Goal: Task Accomplishment & Management: Complete application form

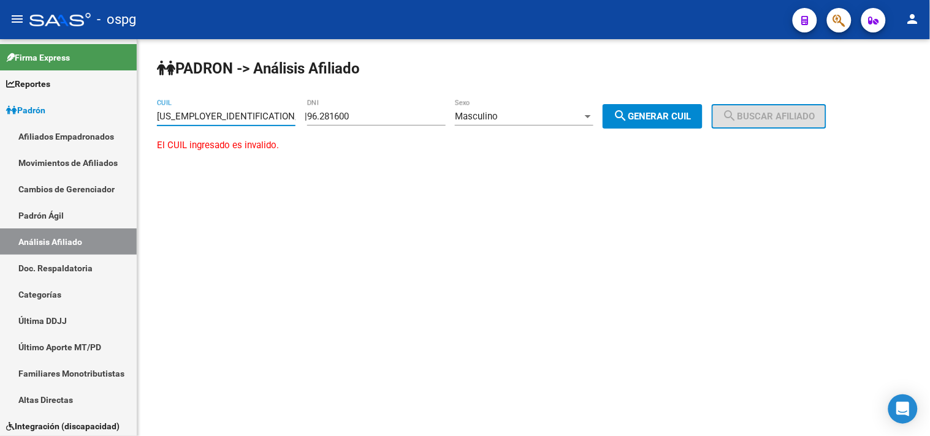
click at [148, 115] on div "PADRON -> Análisis Afiliado [US_EMPLOYER_IDENTIFICATION_NUMBER] CUIL | 96.28160…" at bounding box center [533, 117] width 792 height 156
type input "3"
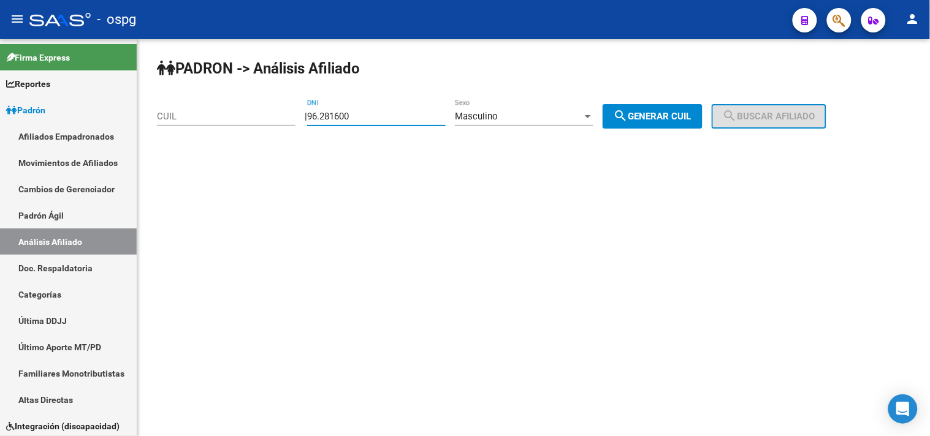
drag, startPoint x: 378, startPoint y: 121, endPoint x: 294, endPoint y: 88, distance: 90.3
click at [309, 112] on div "| 96.281600 DNI Masculino Sexo search Generar CUIL" at bounding box center [508, 116] width 407 height 11
type input "37558821"
drag, startPoint x: 629, startPoint y: 114, endPoint x: 693, endPoint y: 119, distance: 64.5
click at [628, 114] on mat-icon "search" at bounding box center [620, 115] width 15 height 15
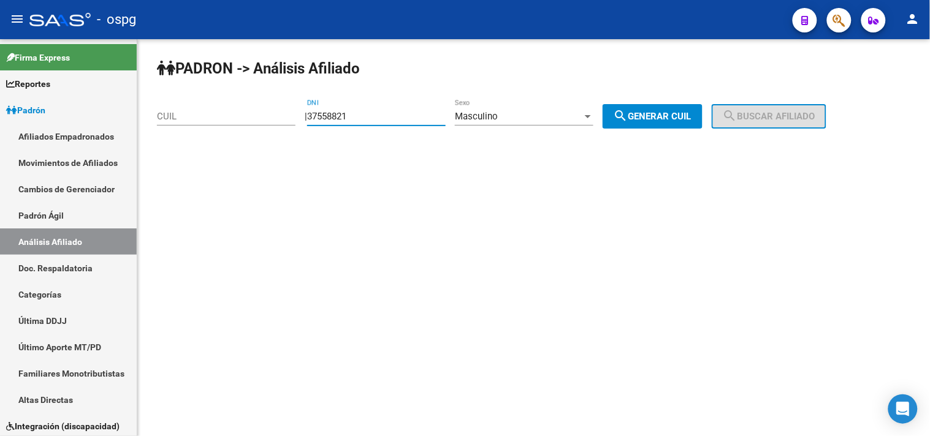
type input "20-37558821-9"
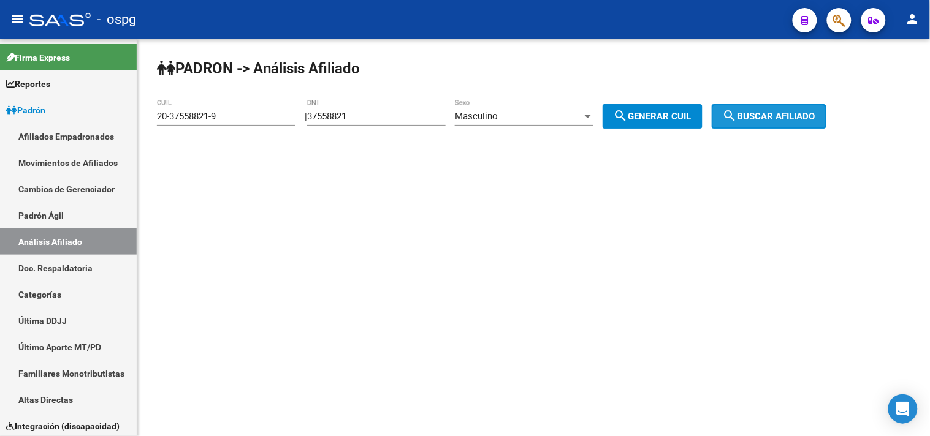
click at [737, 118] on mat-icon "search" at bounding box center [730, 115] width 15 height 15
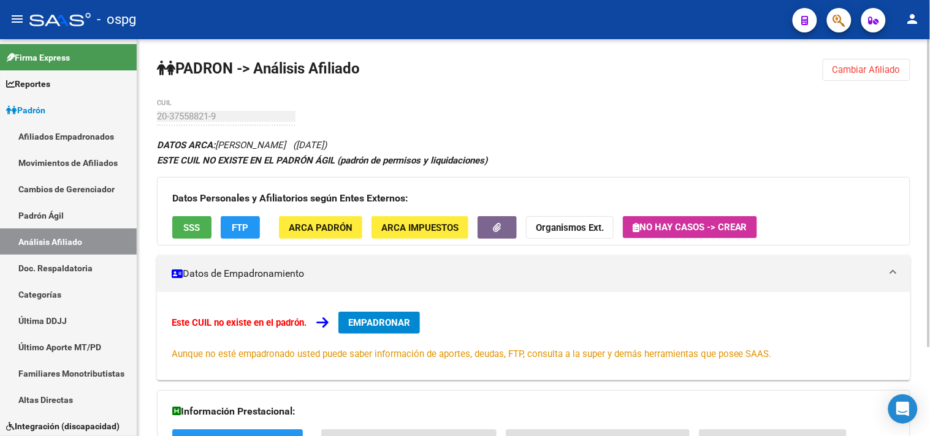
click at [186, 226] on span "SSS" at bounding box center [192, 227] width 17 height 11
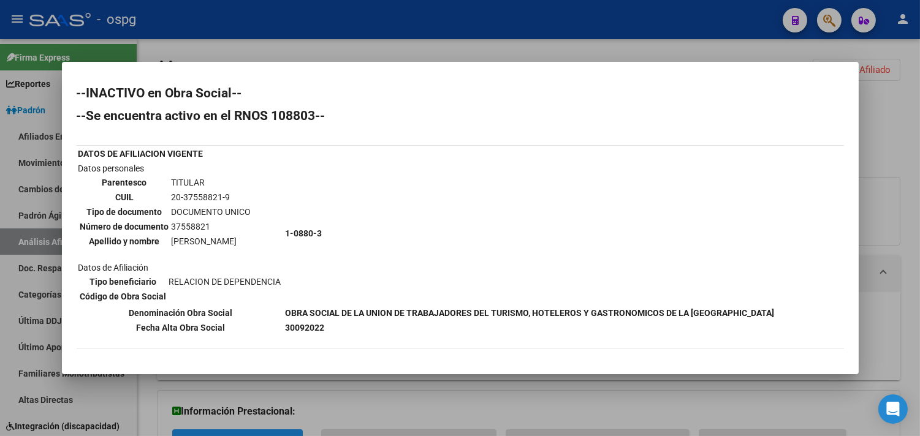
drag, startPoint x: 384, startPoint y: 36, endPoint x: 387, endPoint y: 25, distance: 11.4
click at [384, 31] on div at bounding box center [460, 218] width 920 height 436
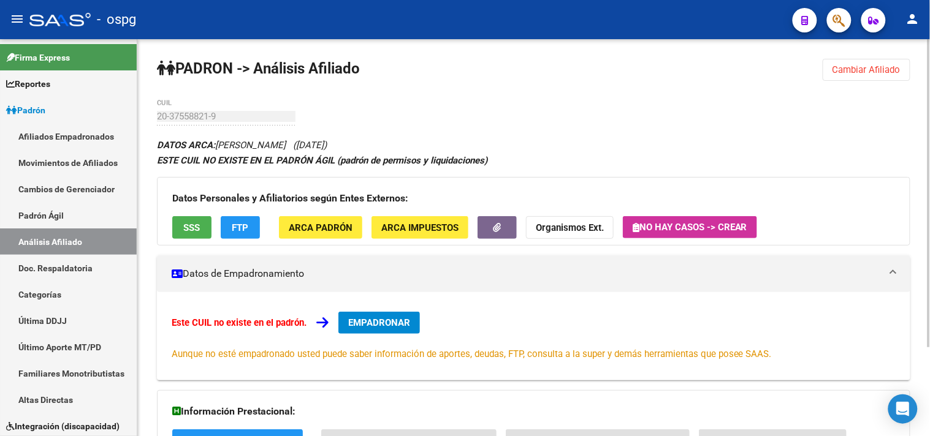
click at [237, 235] on button "FTP" at bounding box center [240, 227] width 39 height 23
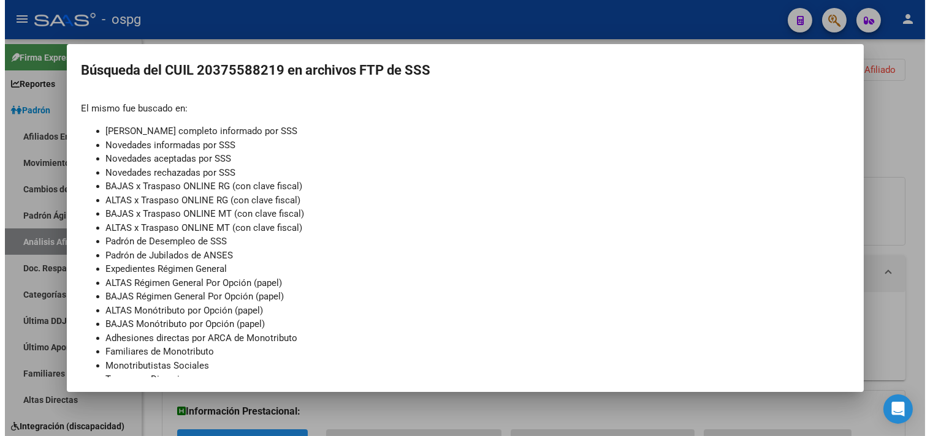
scroll to position [118, 0]
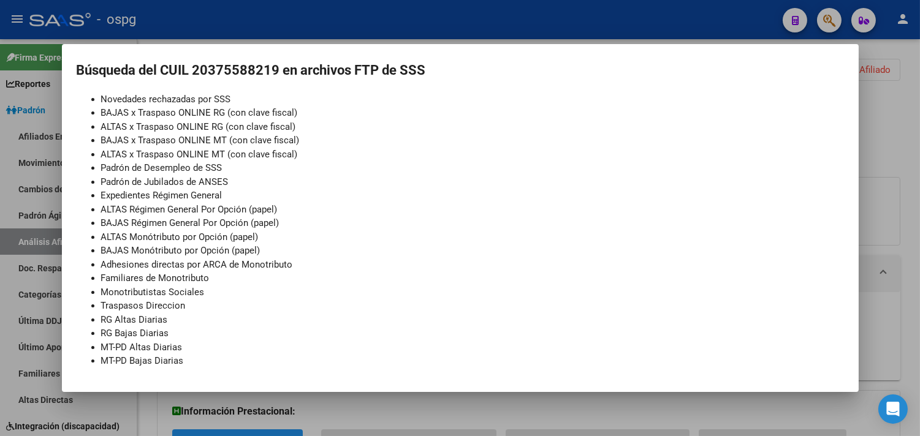
click at [287, 20] on div at bounding box center [460, 218] width 920 height 436
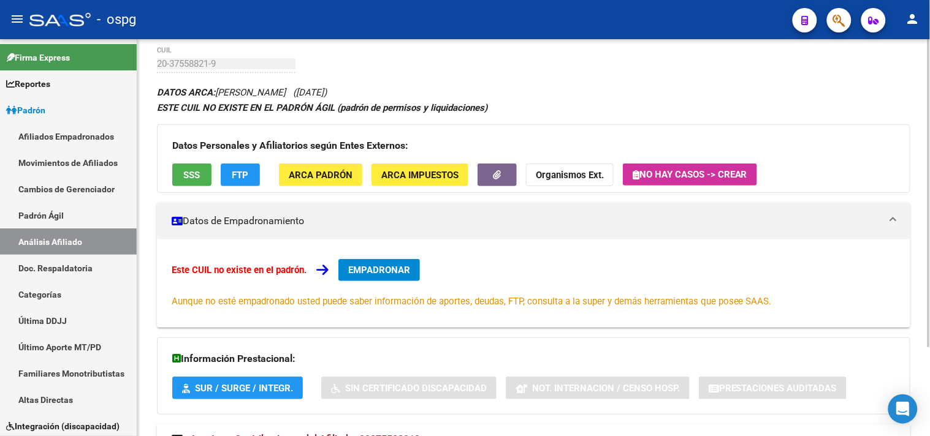
scroll to position [114, 0]
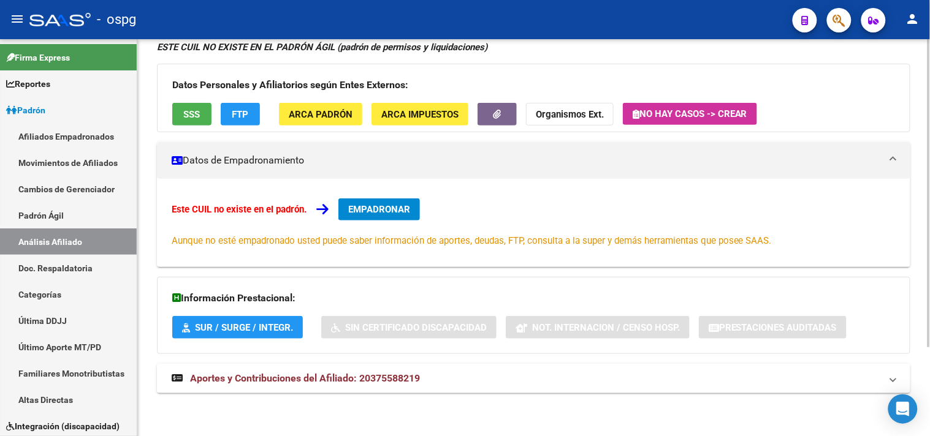
click at [329, 389] on mat-expansion-panel-header "Aportes y Contribuciones del Afiliado: 20375588219" at bounding box center [533, 378] width 753 height 29
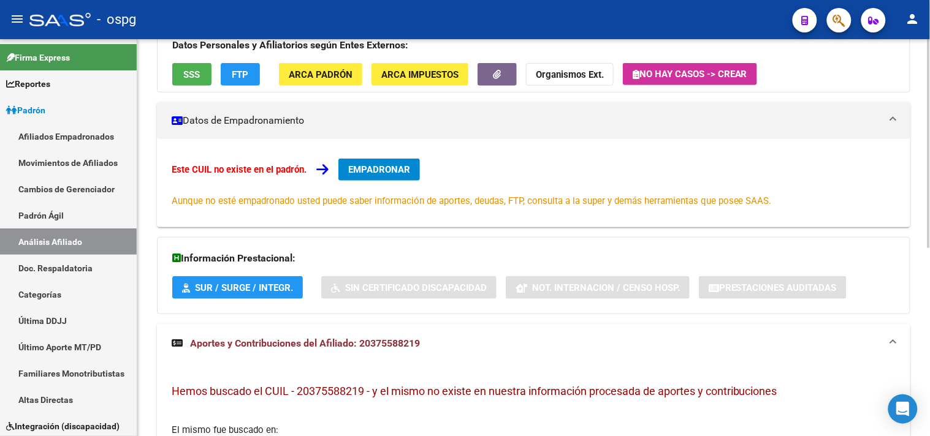
scroll to position [0, 0]
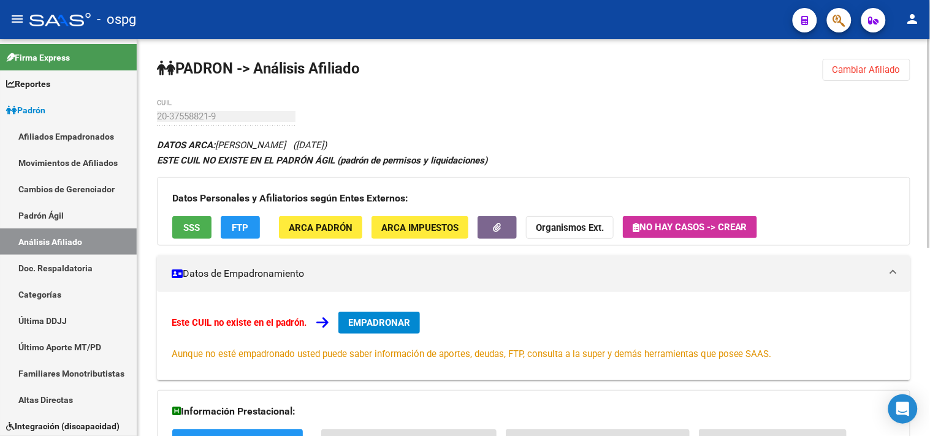
click at [834, 67] on span "Cambiar Afiliado" at bounding box center [866, 69] width 68 height 11
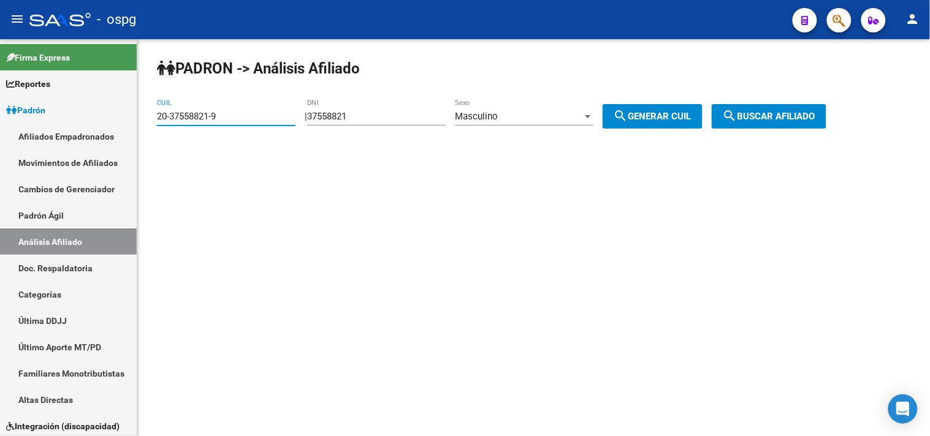
drag, startPoint x: 222, startPoint y: 119, endPoint x: 151, endPoint y: 116, distance: 71.1
click at [152, 116] on div "PADRON -> Análisis Afiliado 20-37558821-9 CUIL | 37558821 DNI Masculino Sexo se…" at bounding box center [533, 103] width 792 height 129
paste input "30-71647954-0"
type input "30-71647954-0"
click at [783, 105] on button "search Buscar afiliado" at bounding box center [769, 116] width 115 height 25
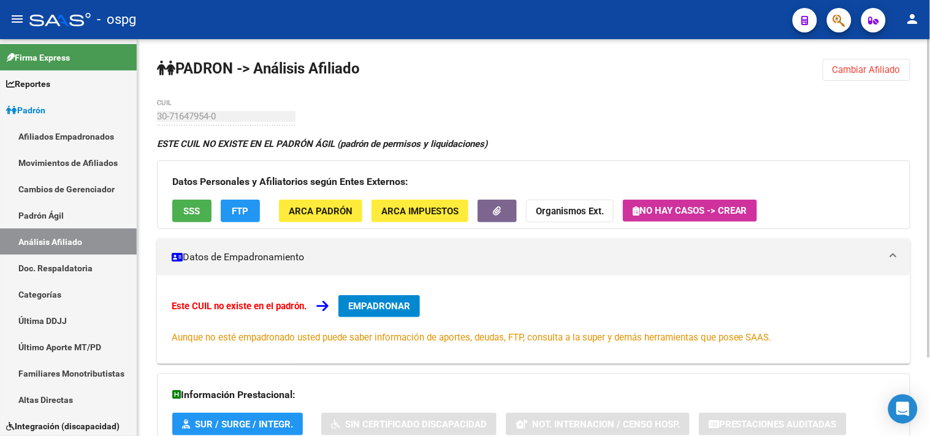
click at [202, 218] on button "SSS" at bounding box center [191, 211] width 39 height 23
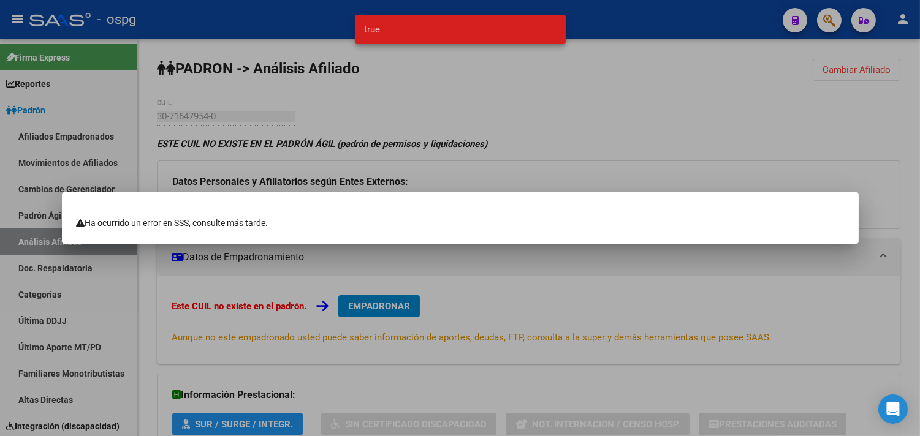
click at [449, 124] on div at bounding box center [460, 218] width 920 height 436
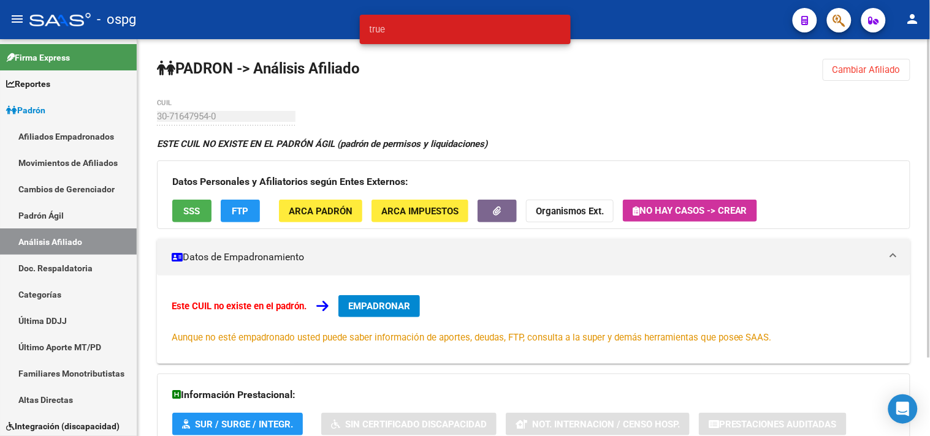
click at [254, 218] on button "FTP" at bounding box center [240, 211] width 39 height 23
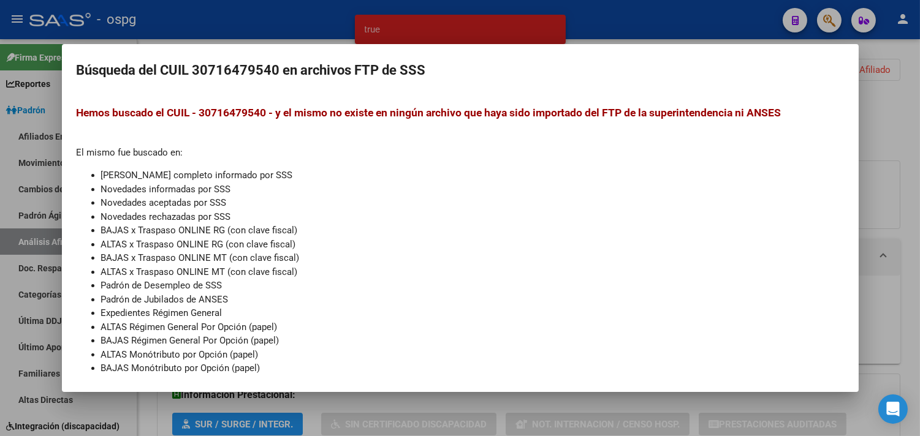
click at [472, 26] on div at bounding box center [460, 218] width 920 height 436
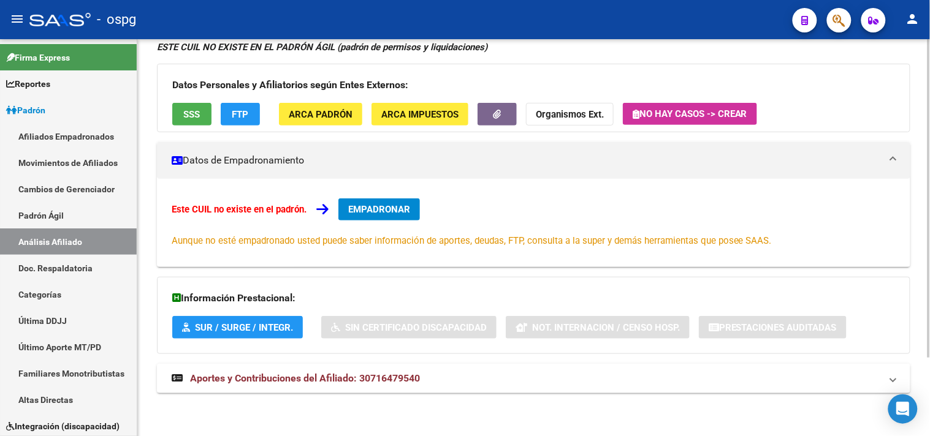
drag, startPoint x: 351, startPoint y: 377, endPoint x: 395, endPoint y: 370, distance: 44.6
click at [349, 377] on span "Aportes y Contribuciones del Afiliado: 30716479540" at bounding box center [305, 379] width 230 height 12
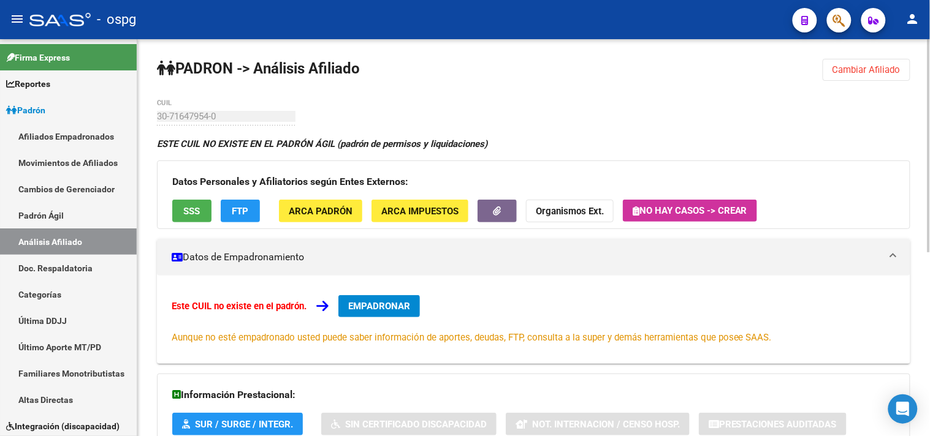
click at [859, 66] on span "Cambiar Afiliado" at bounding box center [866, 69] width 68 height 11
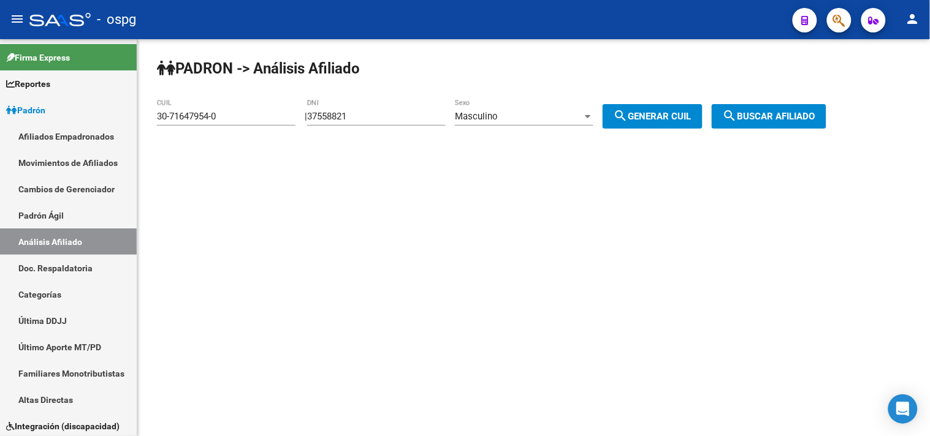
click at [210, 115] on input "30-71647954-0" at bounding box center [226, 116] width 139 height 11
click at [237, 129] on div "30-71647954-0 CUIL" at bounding box center [226, 118] width 139 height 38
drag, startPoint x: 222, startPoint y: 113, endPoint x: 137, endPoint y: 120, distance: 86.1
click at [137, 120] on mat-sidenav-container "Firma Express Reportes Ingresos Devengados Análisis Histórico Detalles Transfer…" at bounding box center [465, 237] width 930 height 397
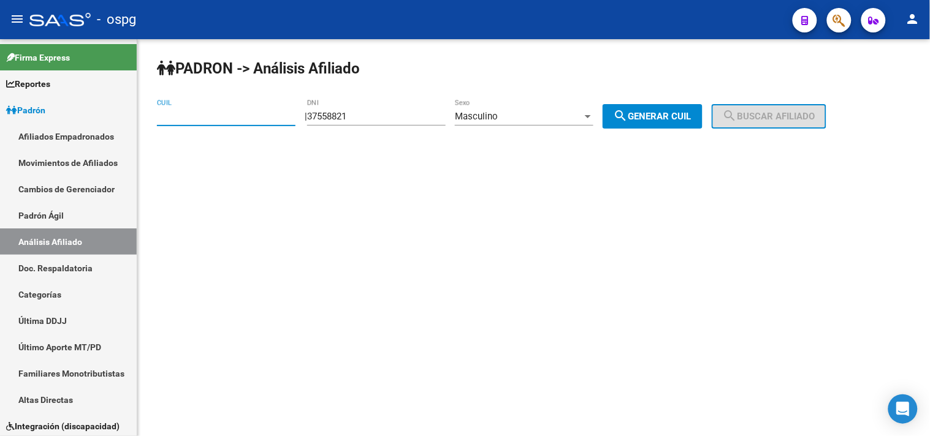
paste input "20-96281600-3"
type input "20-96281600-3"
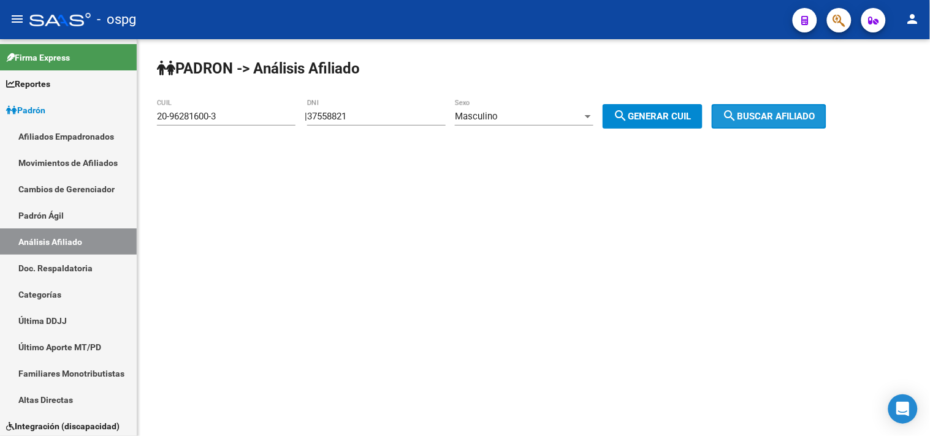
click at [778, 121] on span "search Buscar afiliado" at bounding box center [769, 116] width 93 height 11
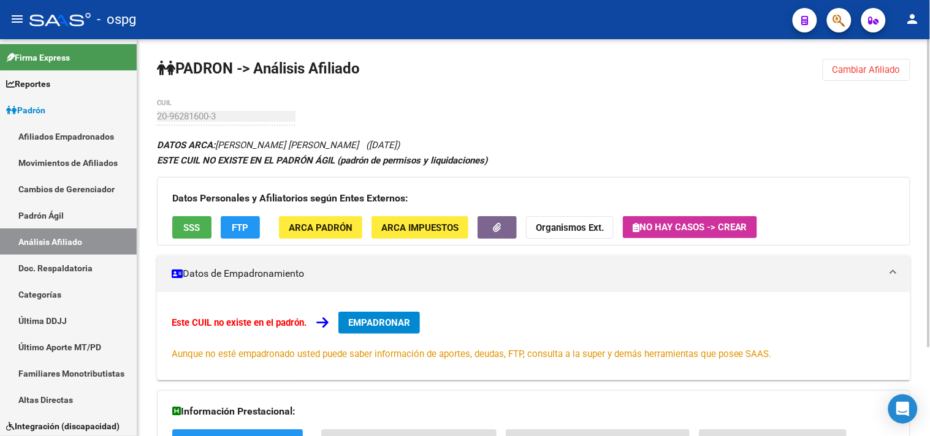
click at [224, 227] on button "FTP" at bounding box center [240, 227] width 39 height 23
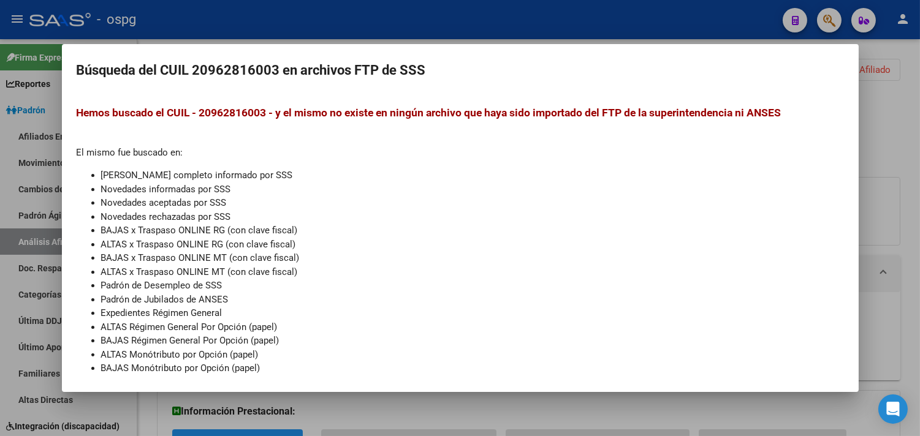
drag, startPoint x: 338, startPoint y: 20, endPoint x: 329, endPoint y: 22, distance: 8.9
click at [329, 22] on div at bounding box center [460, 218] width 920 height 436
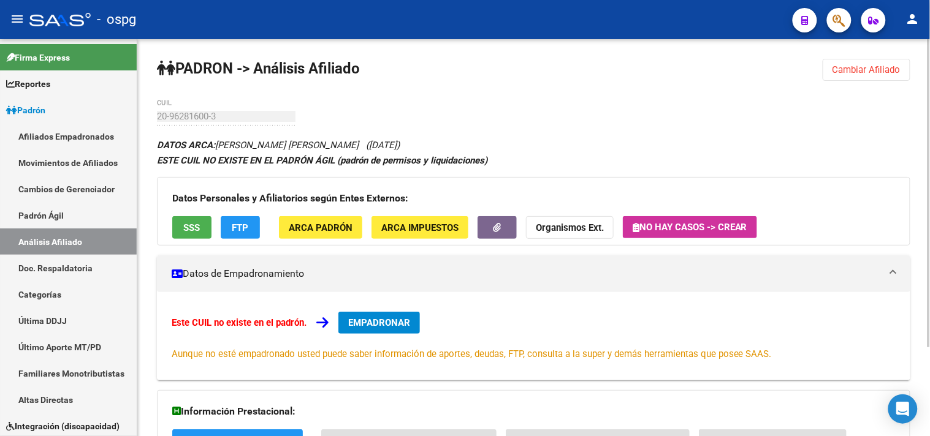
click at [178, 216] on div "Datos Personales y Afiliatorios según Entes Externos: SSS FTP ARCA Padrón ARCA …" at bounding box center [533, 211] width 753 height 69
click at [180, 229] on button "SSS" at bounding box center [191, 227] width 39 height 23
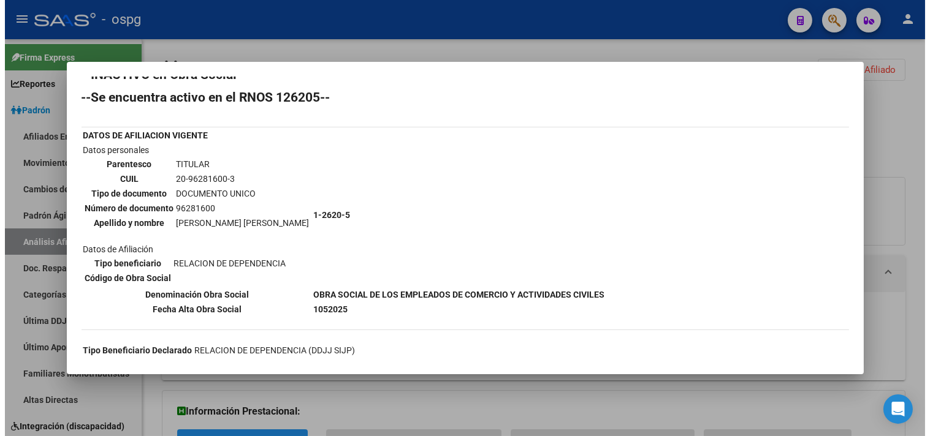
scroll to position [68, 0]
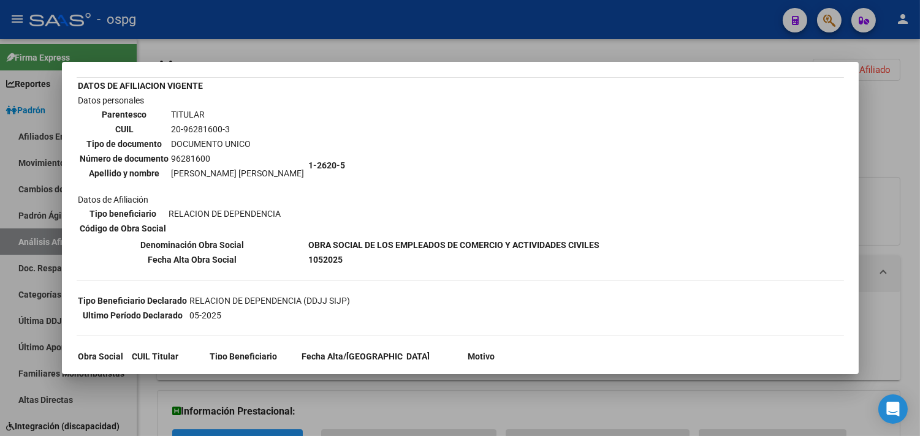
click at [314, 23] on div at bounding box center [460, 218] width 920 height 436
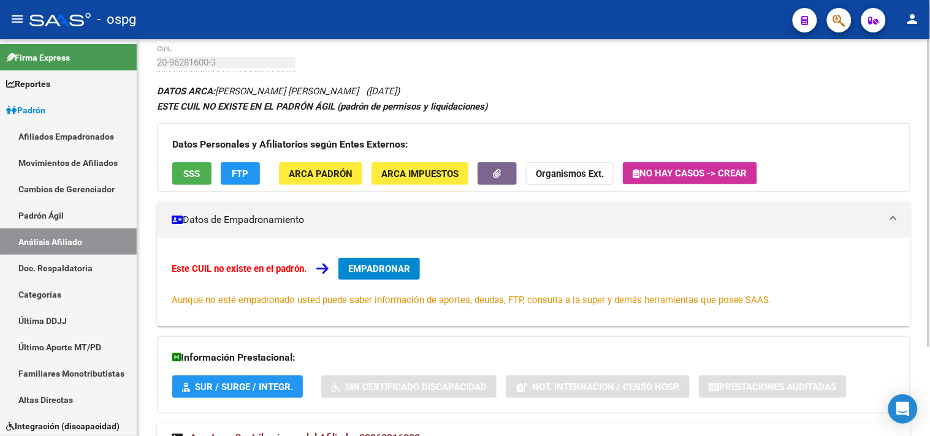
scroll to position [114, 0]
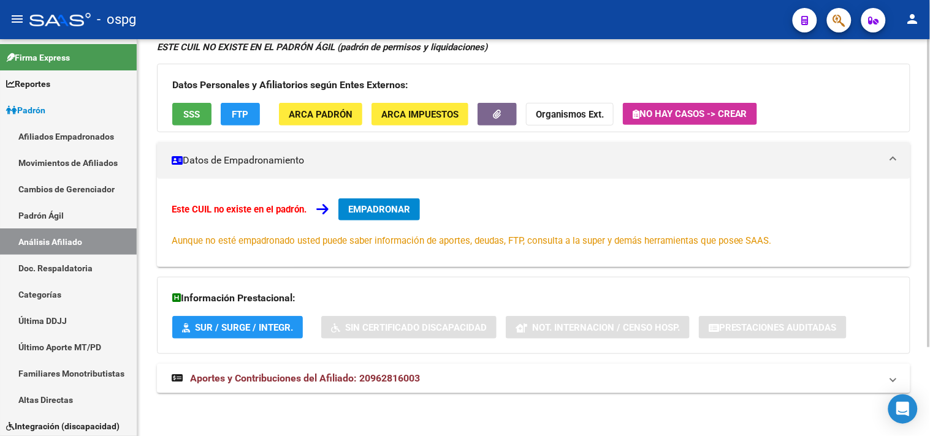
click at [325, 375] on span "Aportes y Contribuciones del Afiliado: 20962816003" at bounding box center [305, 379] width 230 height 12
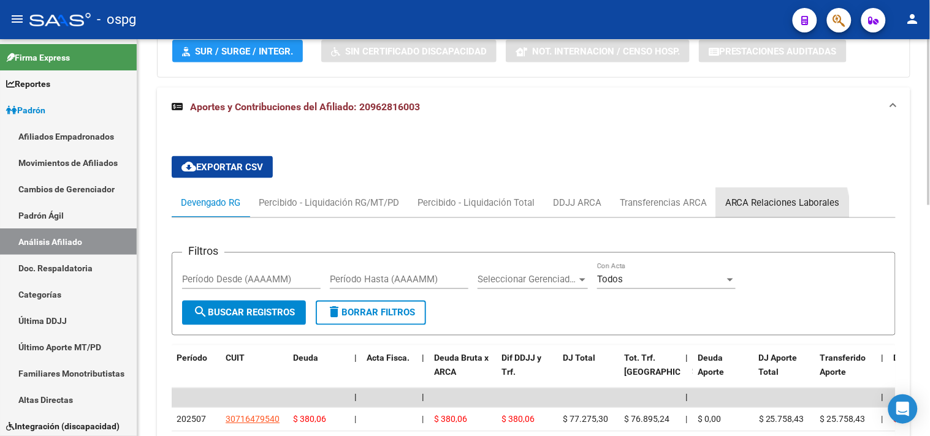
click at [754, 211] on div "ARCA Relaciones Laborales" at bounding box center [782, 202] width 133 height 29
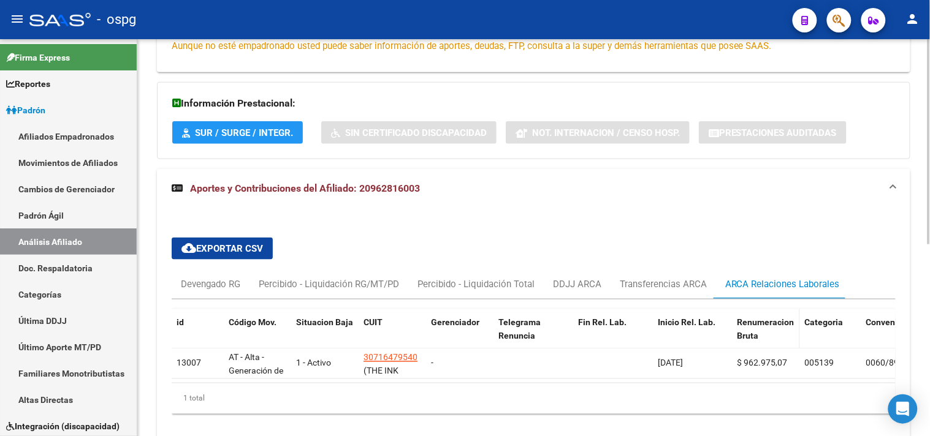
scroll to position [370, 0]
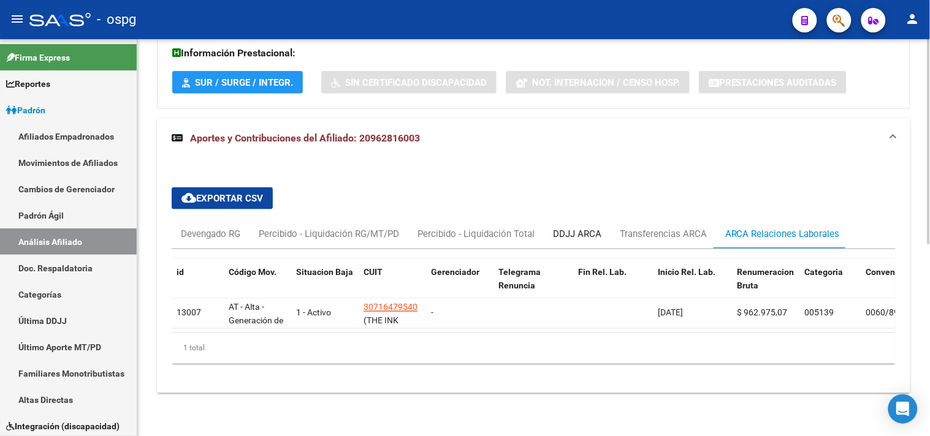
click at [591, 227] on div "DDJJ ARCA" at bounding box center [577, 233] width 48 height 13
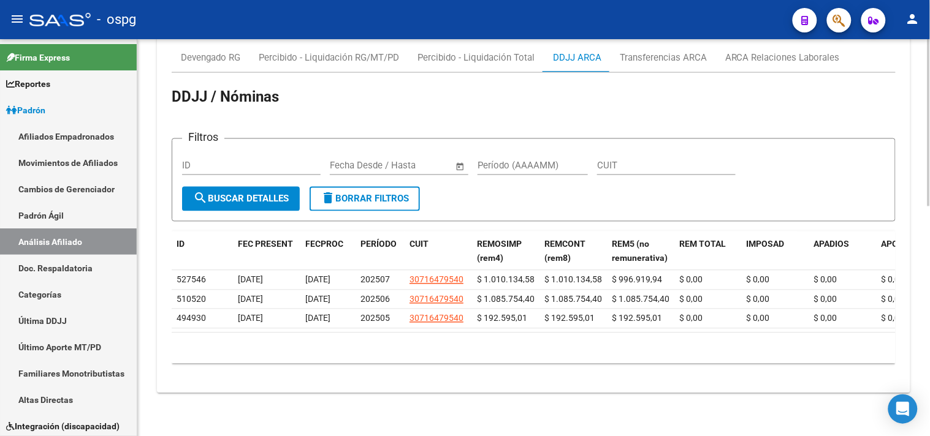
scroll to position [409, 0]
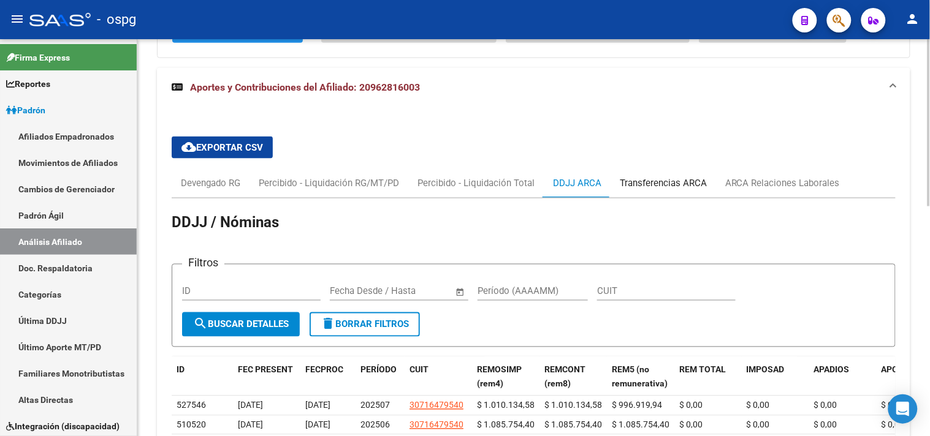
click at [648, 179] on div "Transferencias ARCA" at bounding box center [663, 183] width 87 height 13
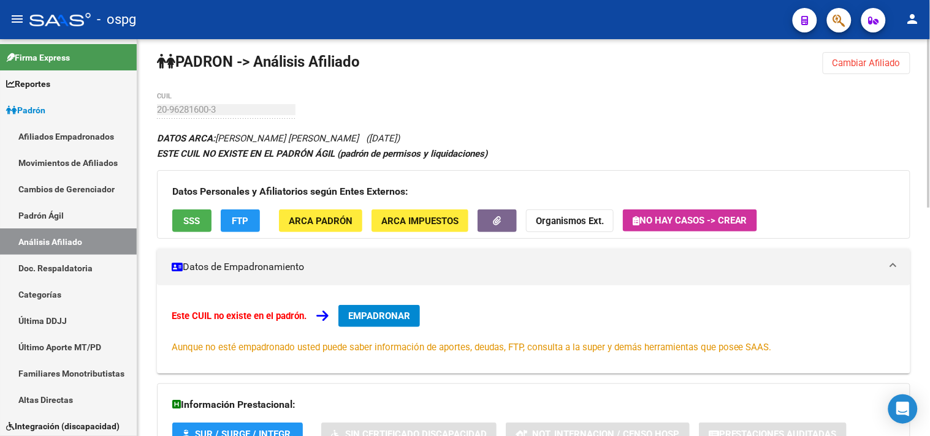
scroll to position [0, 0]
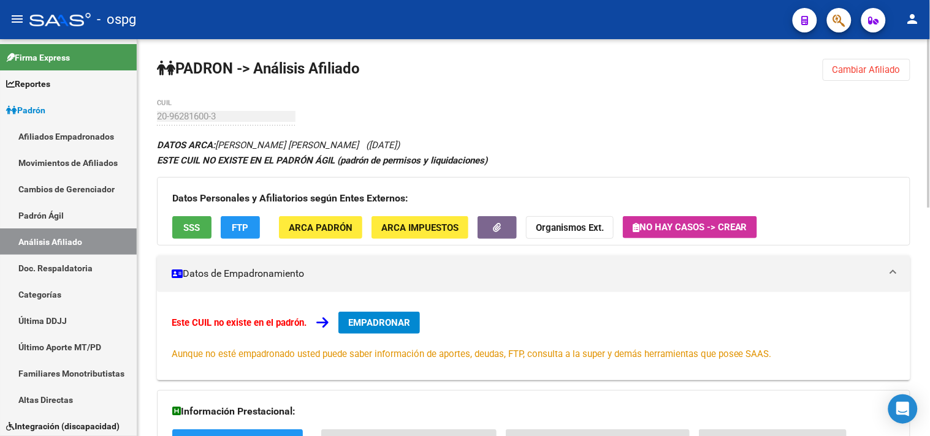
drag, startPoint x: 859, startPoint y: 64, endPoint x: 817, endPoint y: 64, distance: 41.7
click at [856, 64] on button "Cambiar Afiliado" at bounding box center [866, 70] width 88 height 22
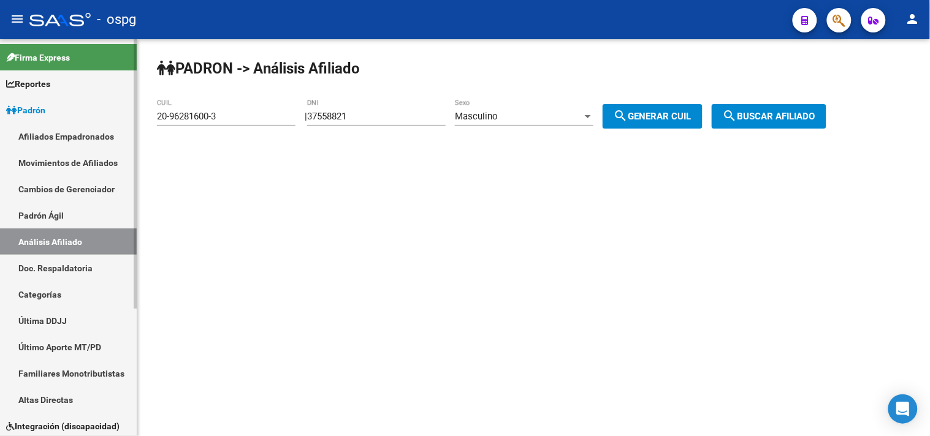
drag, startPoint x: 221, startPoint y: 118, endPoint x: 112, endPoint y: 126, distance: 109.3
click at [112, 126] on mat-sidenav-container "Firma Express Reportes Ingresos Devengados Análisis Histórico Detalles Transfer…" at bounding box center [465, 237] width 930 height 397
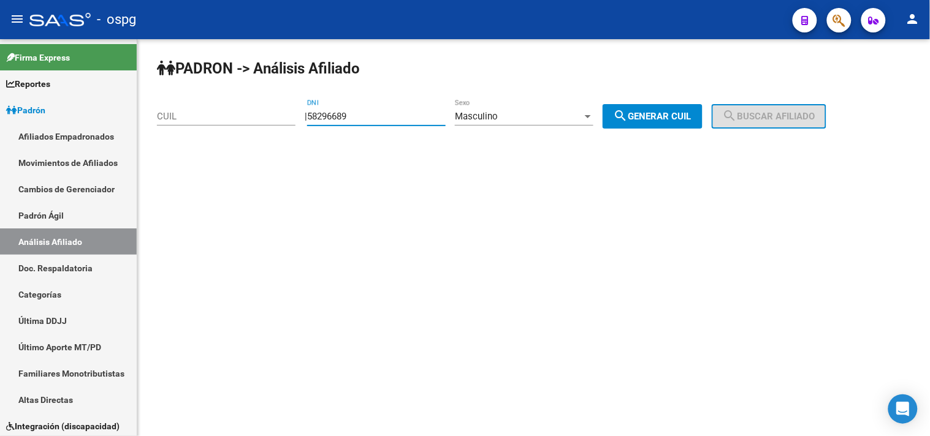
type input "58296689"
drag, startPoint x: 676, startPoint y: 110, endPoint x: 764, endPoint y: 113, distance: 88.3
click at [682, 113] on button "search Generar CUIL" at bounding box center [652, 116] width 100 height 25
type input "20-58296689-4"
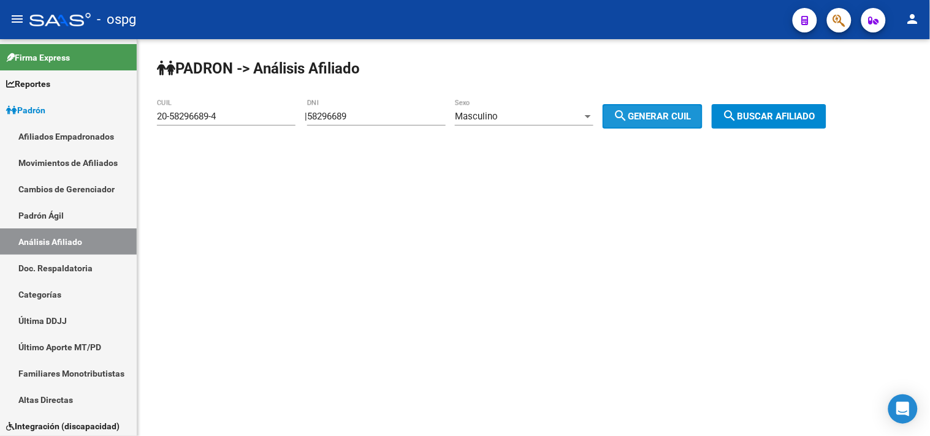
drag, startPoint x: 773, startPoint y: 112, endPoint x: 719, endPoint y: 124, distance: 56.0
click at [773, 113] on span "search Buscar afiliado" at bounding box center [769, 116] width 93 height 11
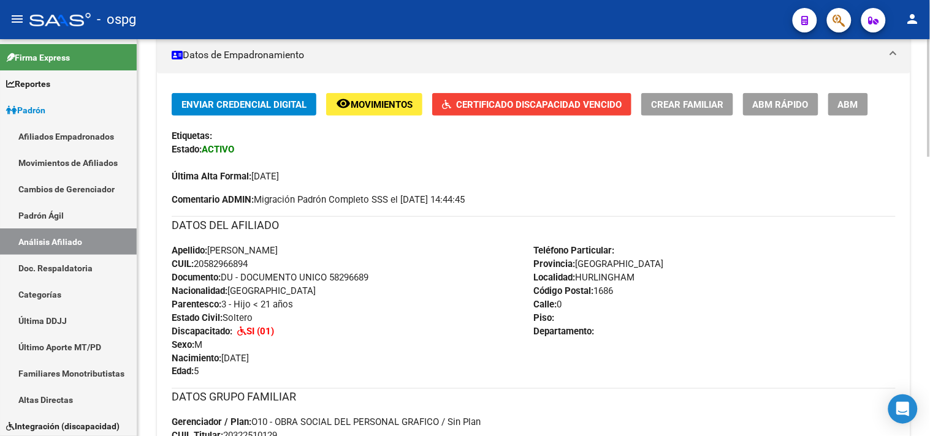
scroll to position [272, 0]
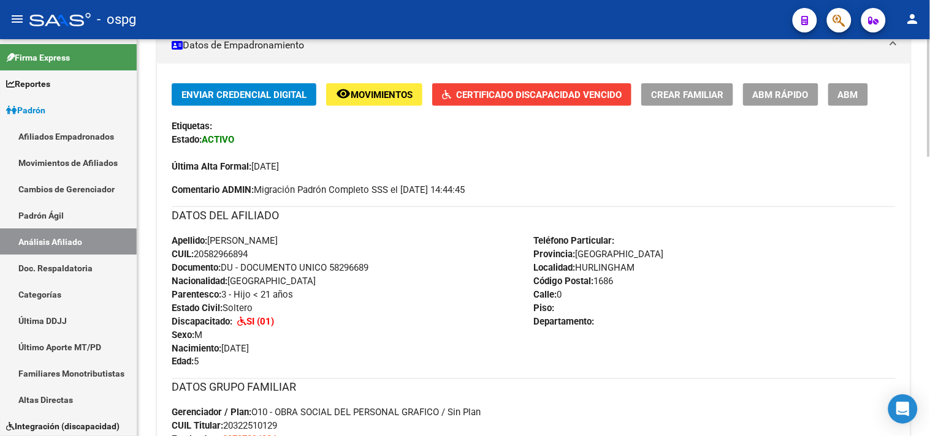
click at [503, 96] on span "Certificado Discapacidad Vencido" at bounding box center [538, 94] width 165 height 11
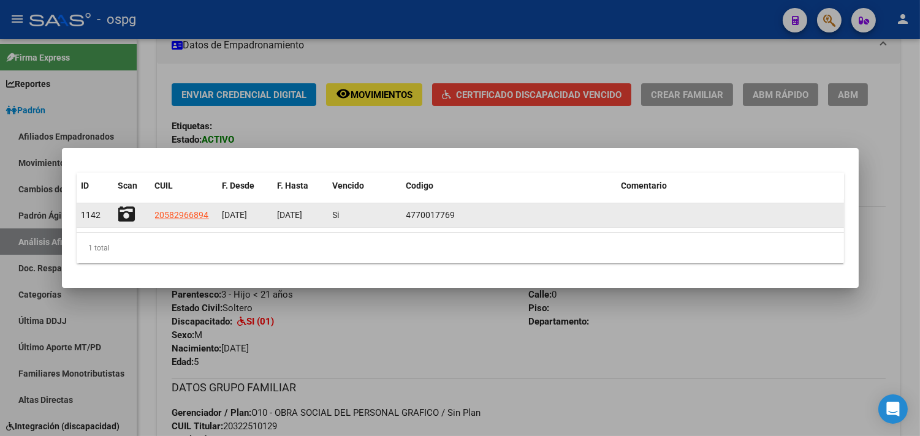
click at [133, 217] on icon at bounding box center [126, 214] width 17 height 17
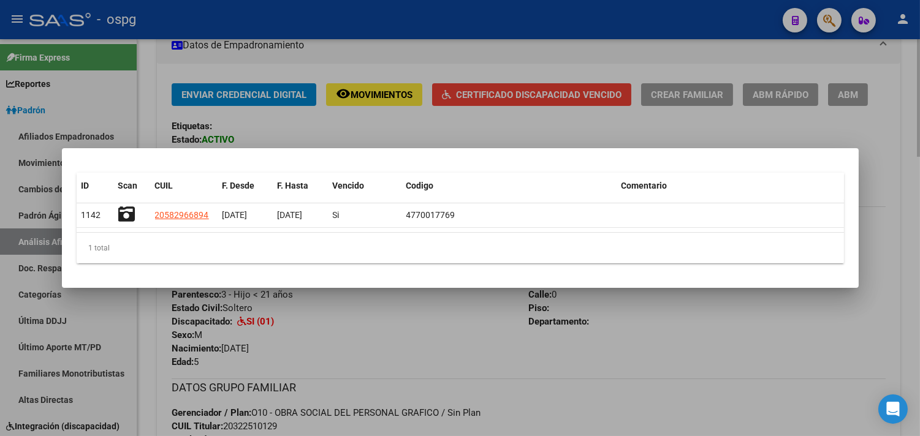
drag, startPoint x: 238, startPoint y: 105, endPoint x: 252, endPoint y: 147, distance: 44.0
click at [239, 106] on div at bounding box center [460, 218] width 920 height 436
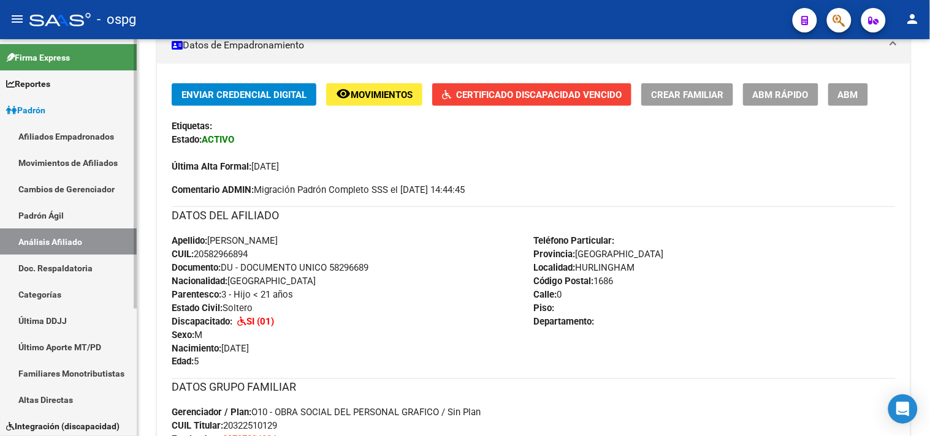
scroll to position [68, 0]
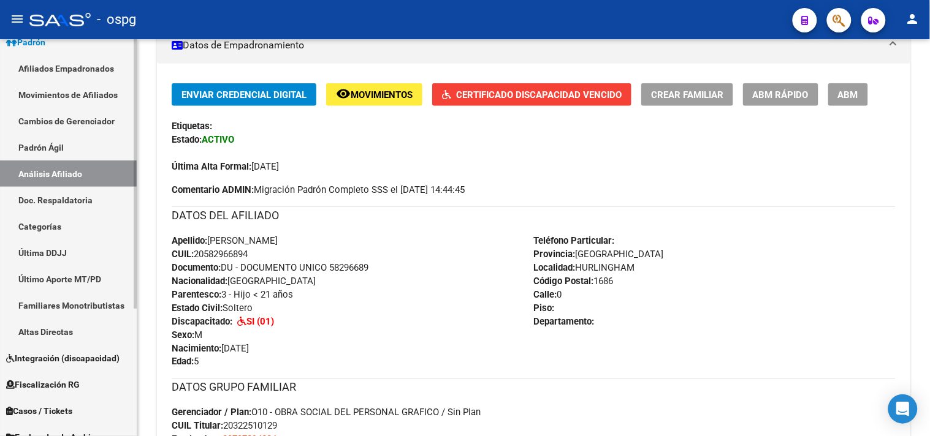
click at [60, 365] on link "Integración (discapacidad)" at bounding box center [68, 358] width 137 height 26
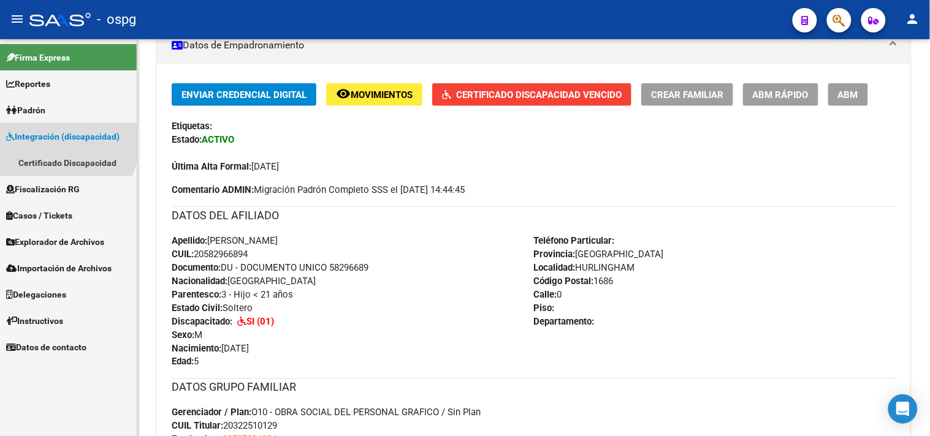
scroll to position [0, 0]
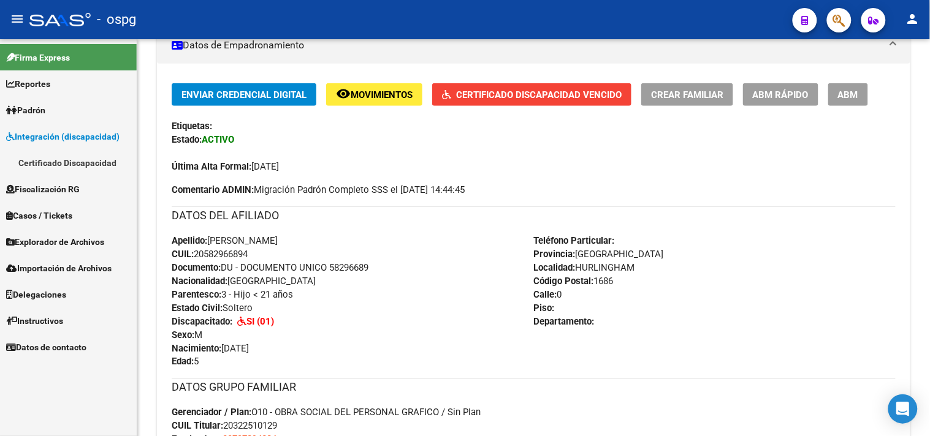
click at [63, 164] on link "Certificado Discapacidad" at bounding box center [68, 163] width 137 height 26
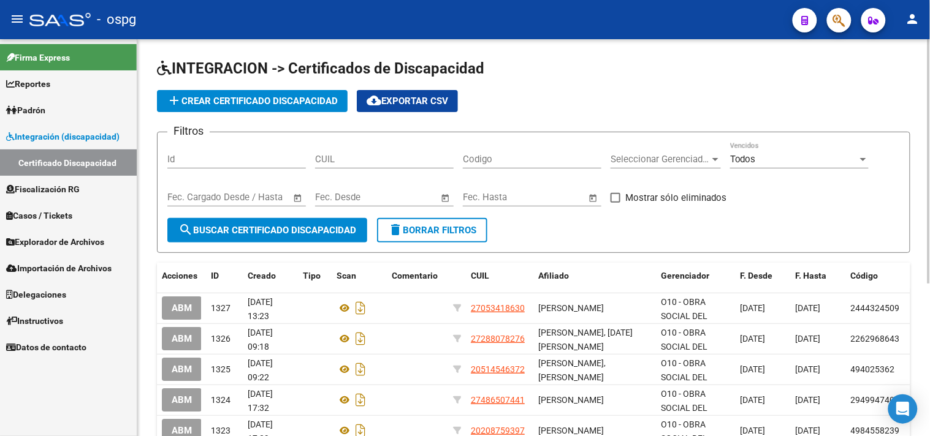
click at [322, 163] on input "CUIL" at bounding box center [384, 159] width 139 height 11
click at [202, 167] on div "Id" at bounding box center [236, 155] width 139 height 26
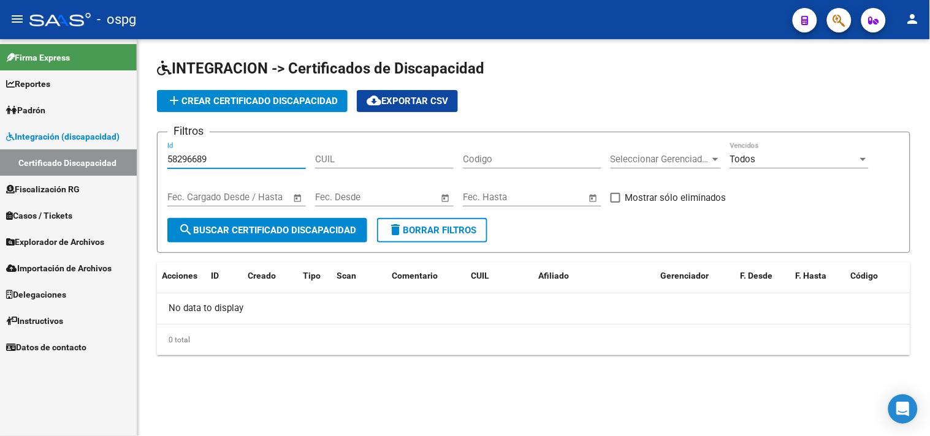
type input "58296689"
drag, startPoint x: 213, startPoint y: 161, endPoint x: 121, endPoint y: 161, distance: 91.9
click at [121, 161] on mat-sidenav-container "Firma Express Reportes Ingresos Devengados Análisis Histórico Detalles Transfer…" at bounding box center [465, 237] width 930 height 397
type input "20-58296689-4"
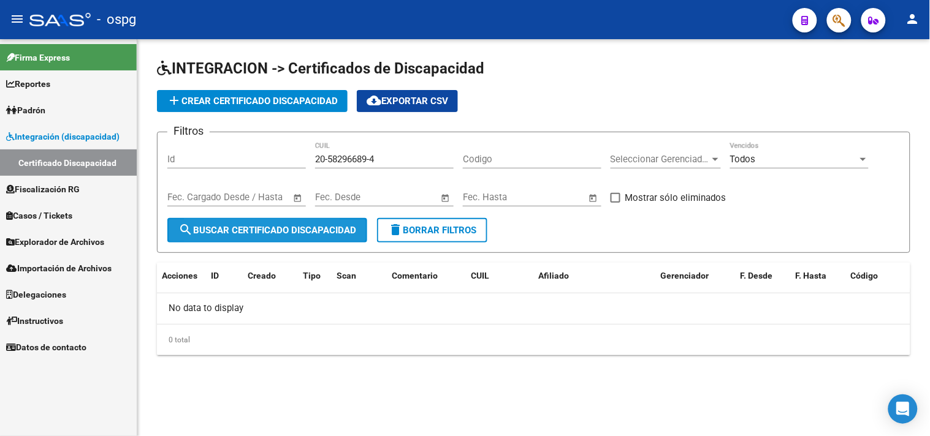
click at [197, 234] on span "search Buscar Certificado Discapacidad" at bounding box center [267, 230] width 178 height 11
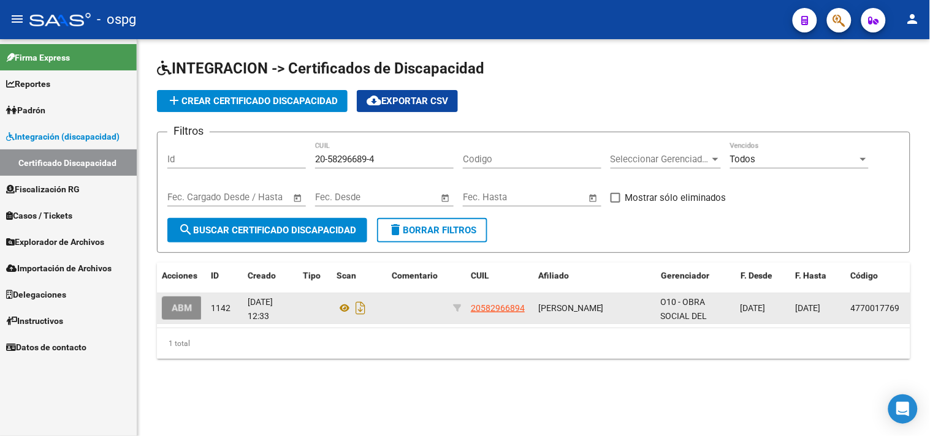
click at [184, 311] on span "ABM" at bounding box center [182, 308] width 20 height 11
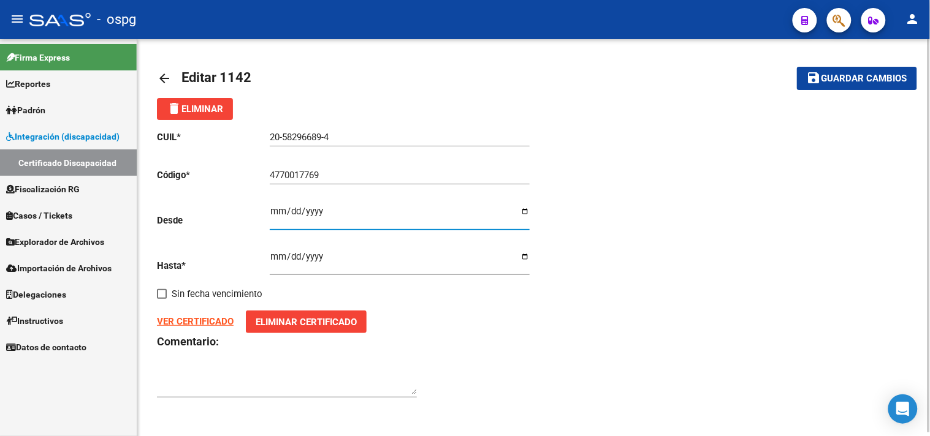
drag, startPoint x: 327, startPoint y: 211, endPoint x: 243, endPoint y: 212, distance: 84.0
click at [243, 212] on div "CUIL * 20-58296689-4 Ingresar el CUIL Código * 4770017769 Ingresar el Codigo De…" at bounding box center [345, 264] width 377 height 289
type input "[DATE]"
click at [277, 257] on input "[DATE]" at bounding box center [400, 262] width 260 height 20
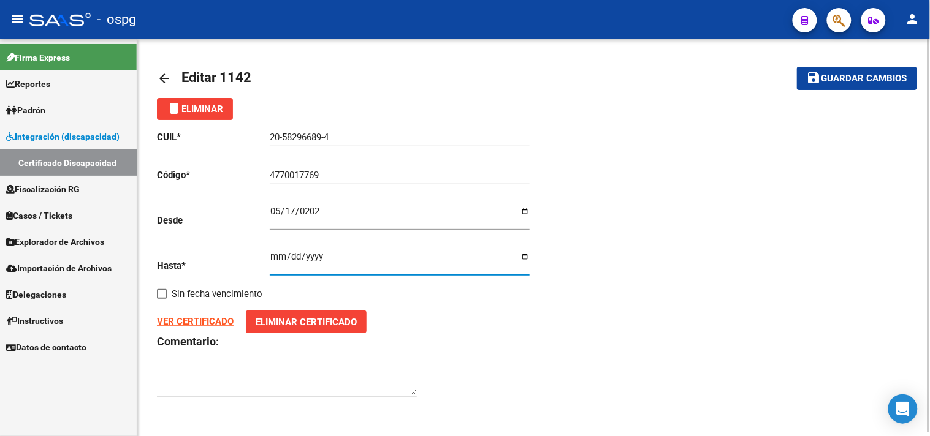
type input "[DATE]"
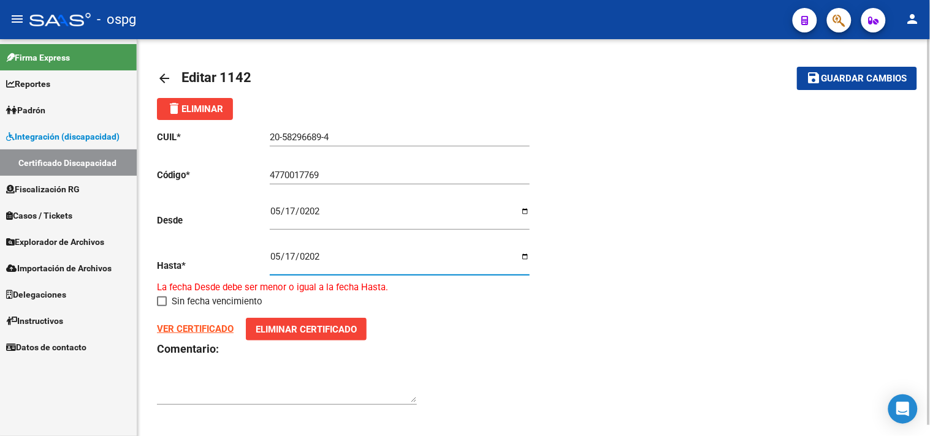
type input "[DATE]"
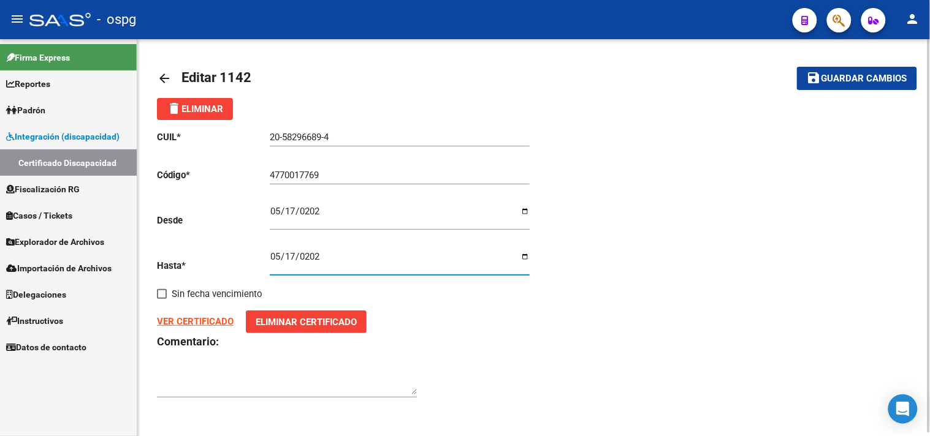
click at [283, 327] on span "Eliminar Certificado" at bounding box center [306, 322] width 101 height 11
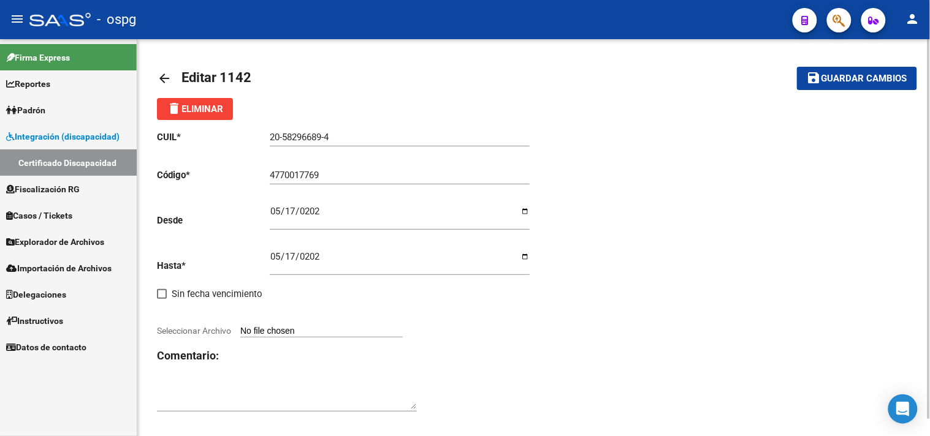
click at [257, 325] on div "CUIL * 20-58296689-4 Ingresar el CUIL Código * 4770017769 Ingresar el Codigo De…" at bounding box center [345, 271] width 377 height 303
click at [259, 332] on input "Seleccionar Archivo" at bounding box center [321, 332] width 162 height 12
type input "C:\fakepath\20250818054952297.pdf"
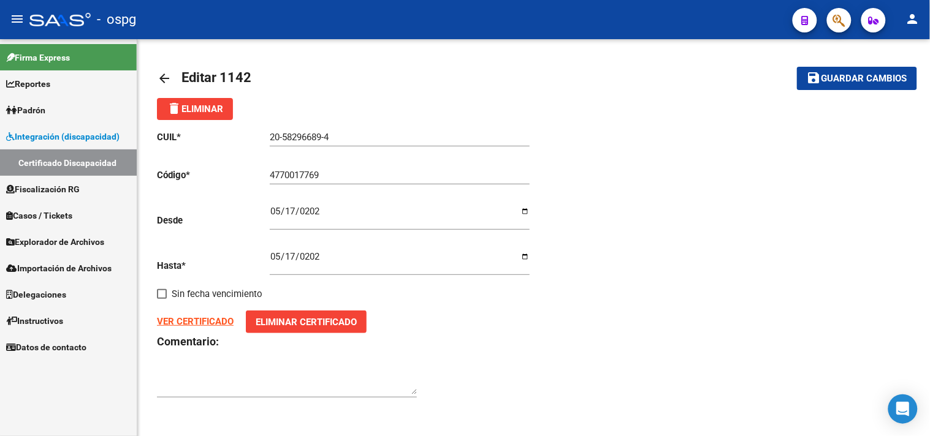
click at [197, 319] on strong "VER CERTIFICADO" at bounding box center [195, 321] width 77 height 11
click at [848, 80] on span "Guardar cambios" at bounding box center [864, 79] width 86 height 11
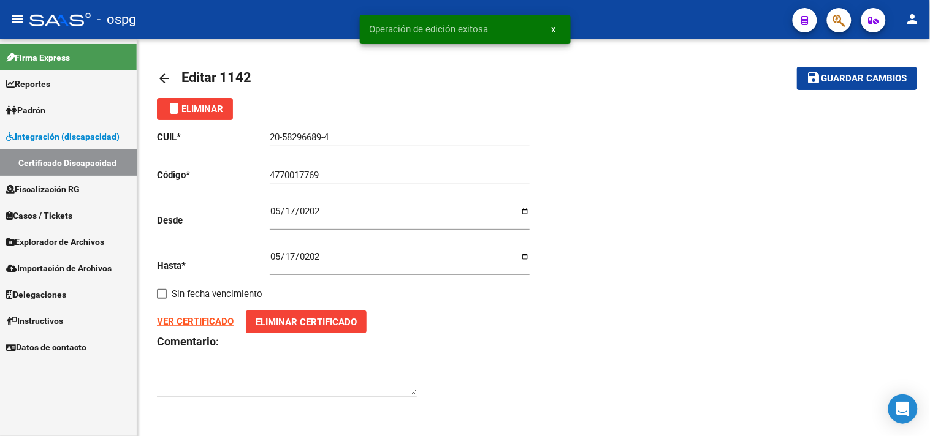
click at [162, 82] on mat-icon "arrow_back" at bounding box center [164, 78] width 15 height 15
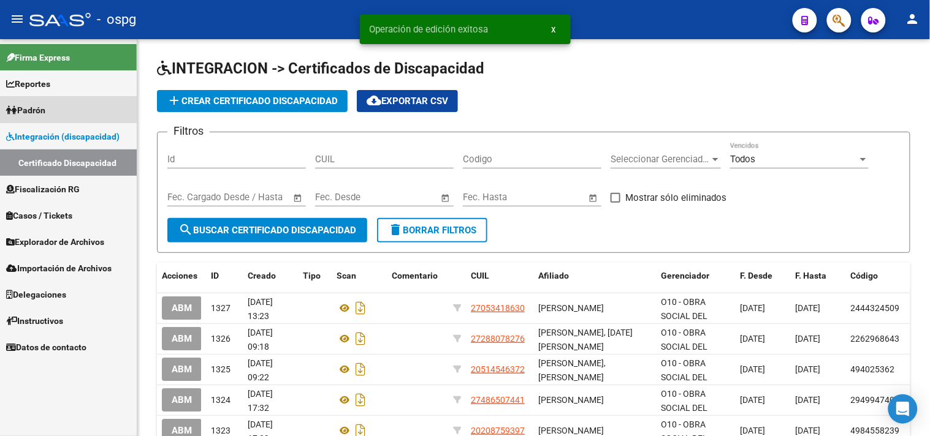
click at [40, 111] on span "Padrón" at bounding box center [25, 110] width 39 height 13
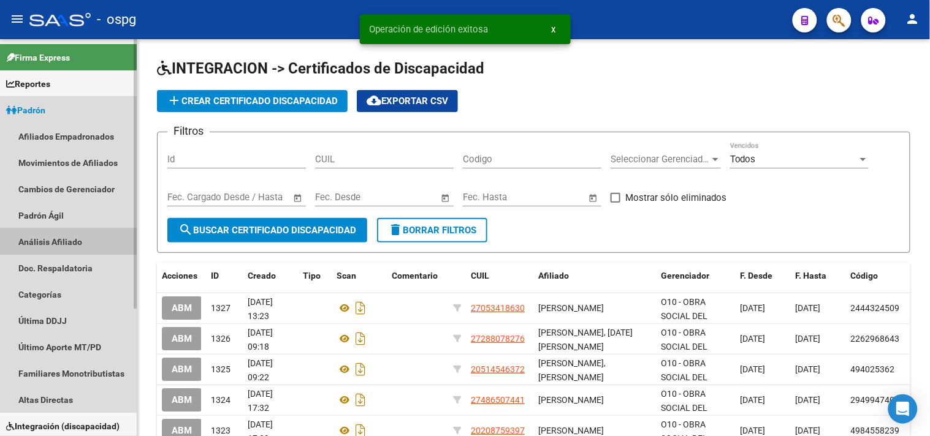
click at [53, 237] on link "Análisis Afiliado" at bounding box center [68, 242] width 137 height 26
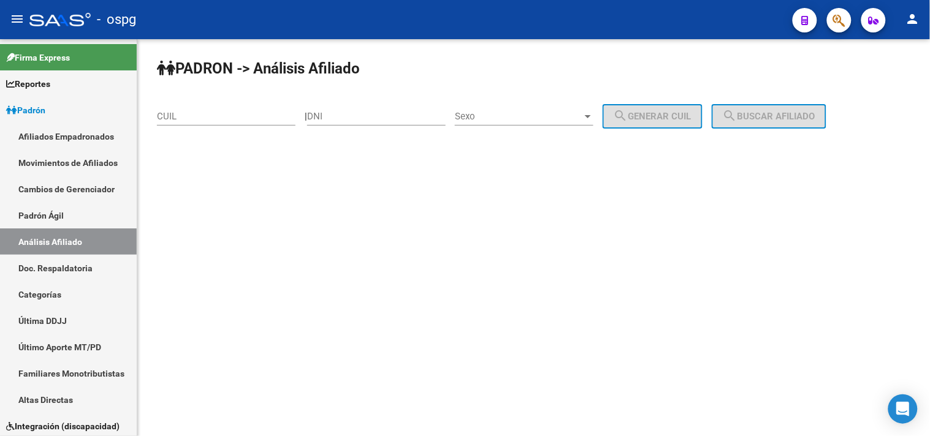
click at [197, 123] on div "CUIL" at bounding box center [226, 112] width 139 height 26
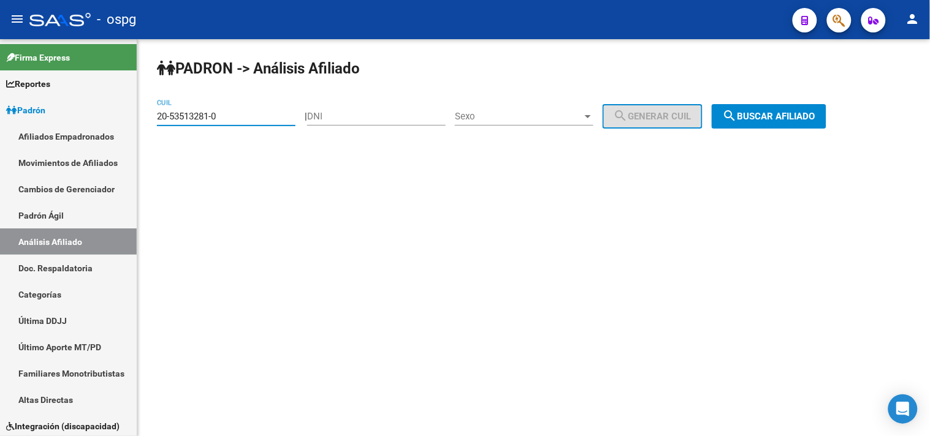
type input "20-53513281-0"
click at [757, 113] on span "search Buscar afiliado" at bounding box center [769, 116] width 93 height 11
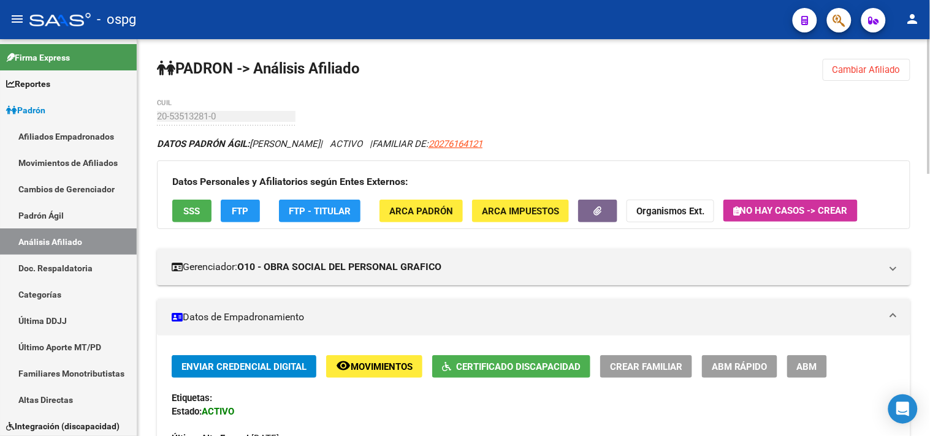
click at [503, 366] on span "Certificado Discapacidad" at bounding box center [518, 367] width 124 height 11
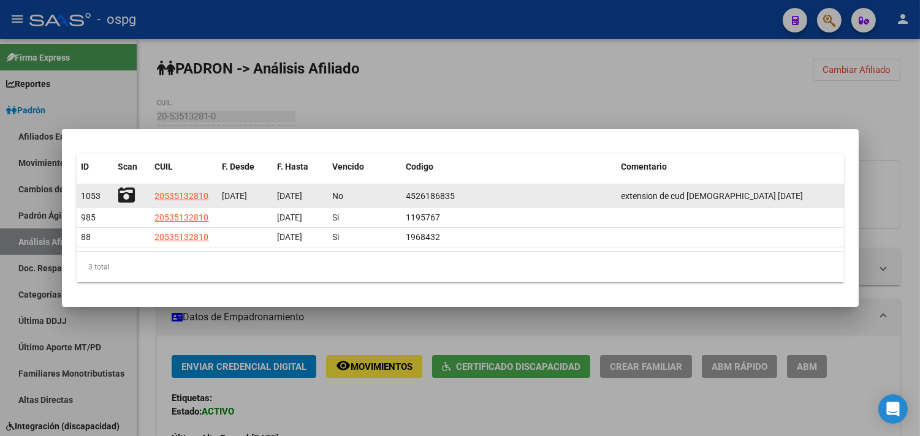
click at [123, 197] on icon at bounding box center [126, 195] width 17 height 17
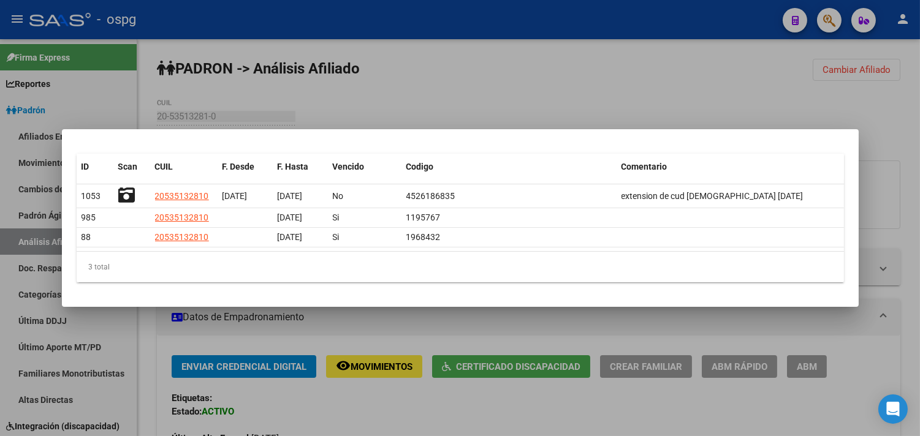
click at [434, 97] on div at bounding box center [460, 218] width 920 height 436
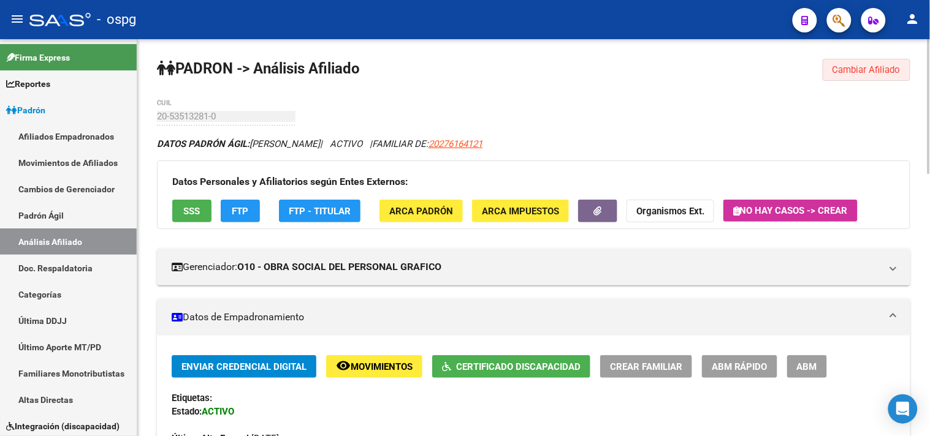
click at [841, 75] on span "Cambiar Afiliado" at bounding box center [866, 69] width 68 height 11
